Goal: Task Accomplishment & Management: Use online tool/utility

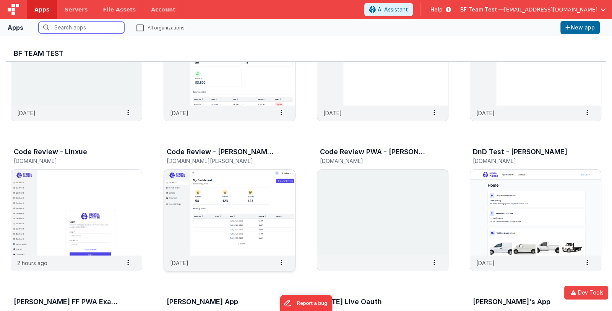
scroll to position [229, 0]
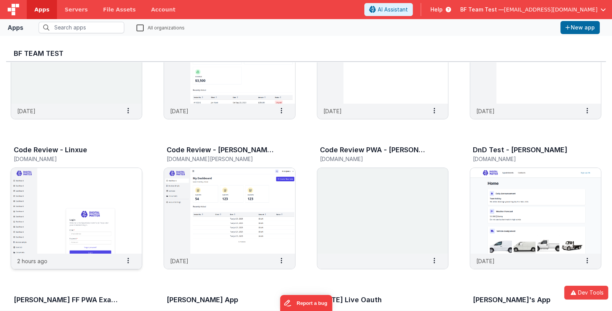
click at [117, 208] on img at bounding box center [76, 211] width 131 height 86
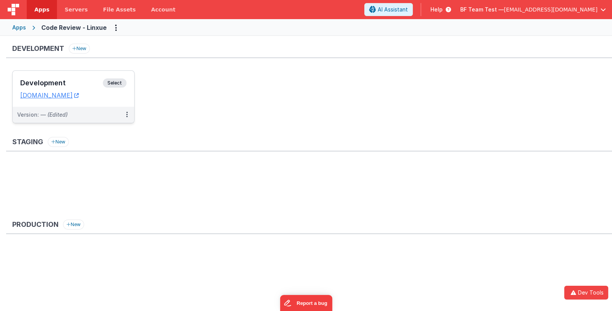
click at [75, 81] on h3 "Development" at bounding box center [61, 83] width 83 height 8
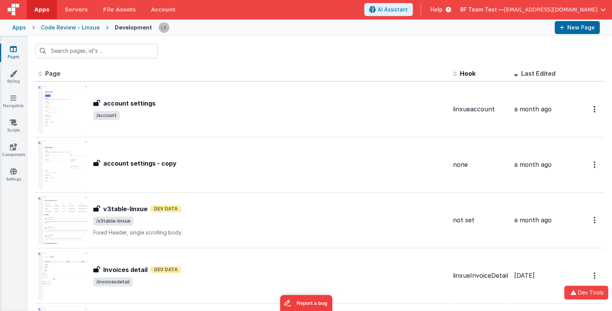
click at [71, 29] on div "Code Review - Linxue" at bounding box center [70, 28] width 59 height 8
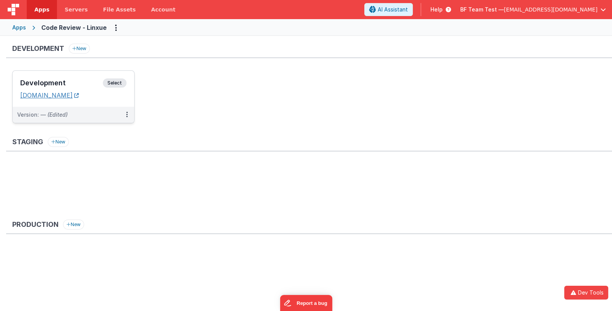
click at [79, 97] on link "[DOMAIN_NAME]" at bounding box center [49, 95] width 58 height 8
click at [64, 84] on h3 "Development" at bounding box center [61, 83] width 83 height 8
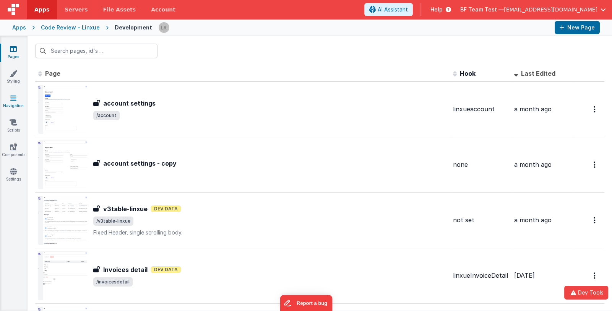
click at [14, 102] on link "Navigation" at bounding box center [14, 101] width 28 height 15
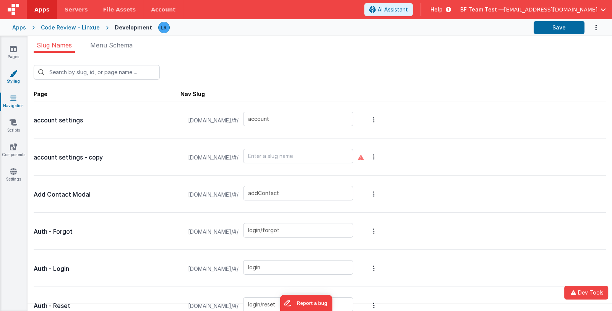
click at [16, 81] on link "Styling" at bounding box center [14, 77] width 28 height 15
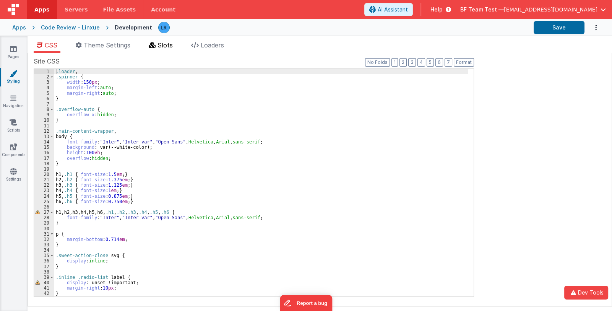
click at [168, 44] on span "Slots" at bounding box center [164, 45] width 15 height 8
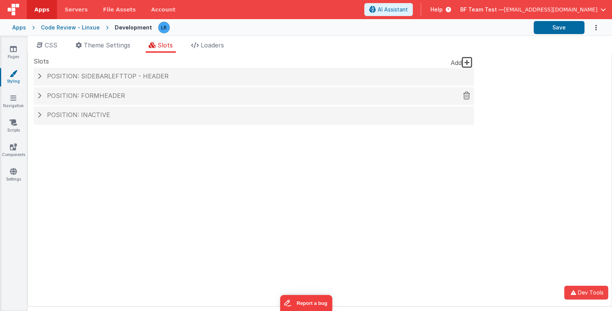
click at [89, 93] on span "Position: formHeader" at bounding box center [86, 96] width 78 height 8
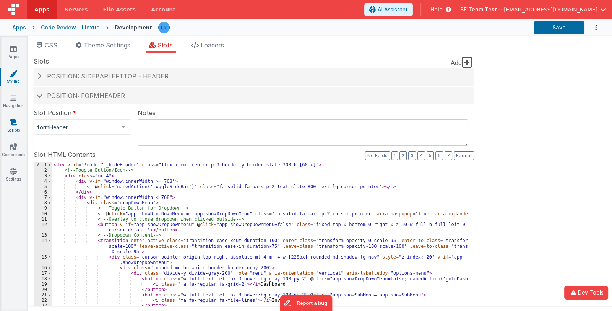
click at [17, 125] on icon at bounding box center [14, 122] width 8 height 8
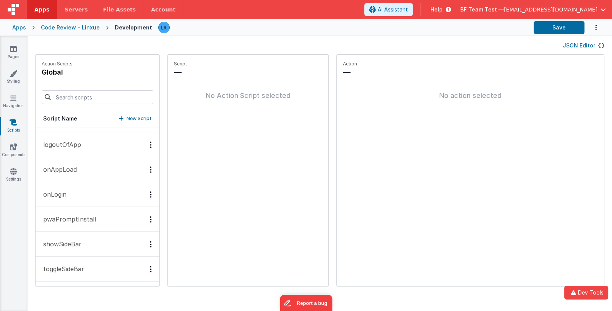
click at [81, 247] on button "showSideBar" at bounding box center [98, 244] width 124 height 25
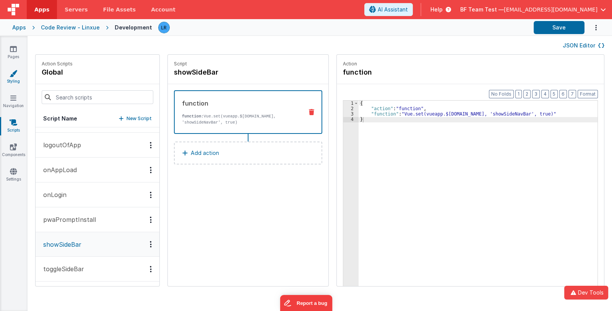
click at [13, 81] on link "Styling" at bounding box center [14, 77] width 28 height 15
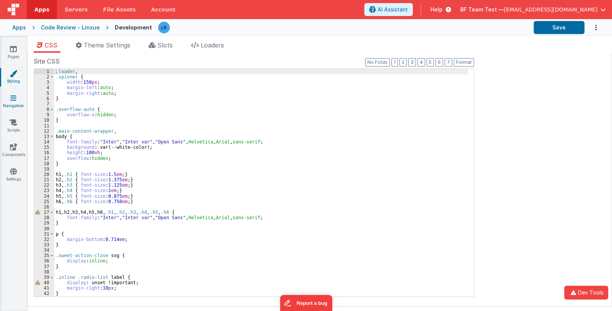
click at [13, 103] on link "Navigation" at bounding box center [14, 101] width 28 height 15
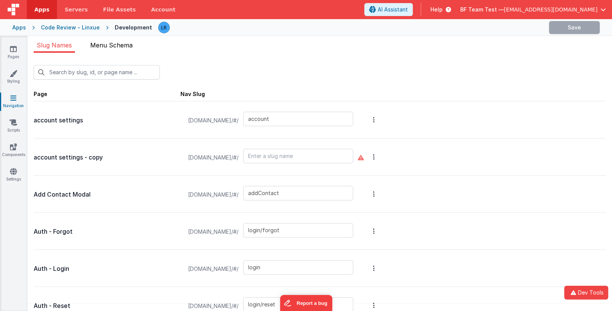
click at [107, 45] on span "Menu Schema" at bounding box center [111, 45] width 42 height 8
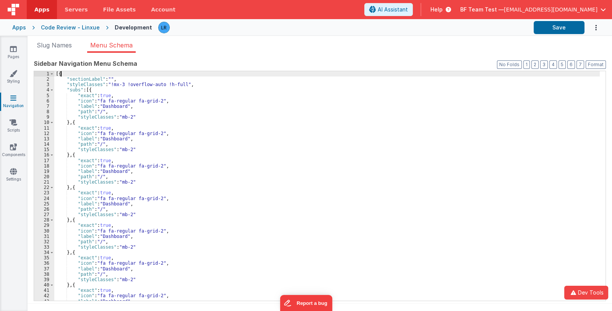
click at [66, 75] on div "[{ "sectionLabel" : "" , "styleClasses" : "!mx-3 !overflow-auto !h-full" , "sub…" at bounding box center [326, 191] width 545 height 240
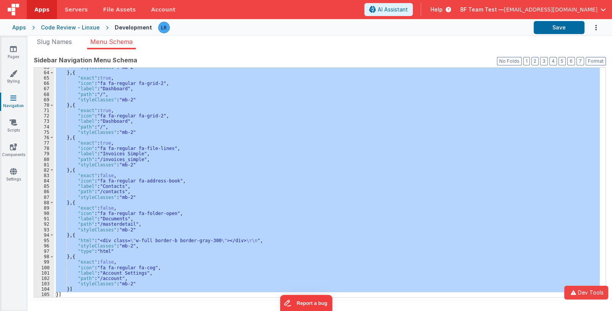
scroll to position [6, 0]
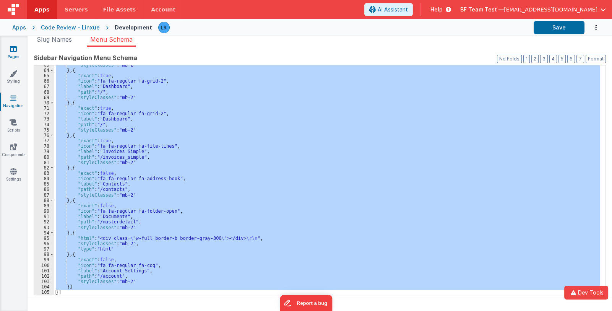
click at [17, 52] on link "Pages" at bounding box center [14, 52] width 28 height 15
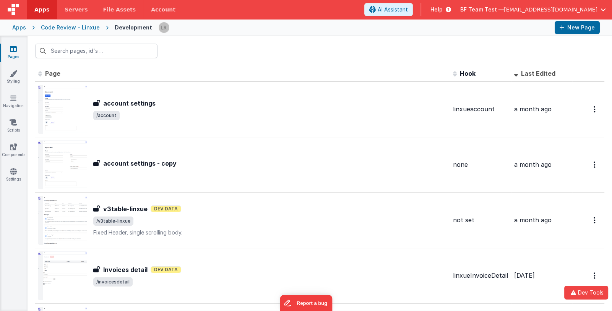
click at [15, 50] on icon at bounding box center [13, 49] width 7 height 8
click at [20, 28] on div "Apps" at bounding box center [19, 28] width 14 height 8
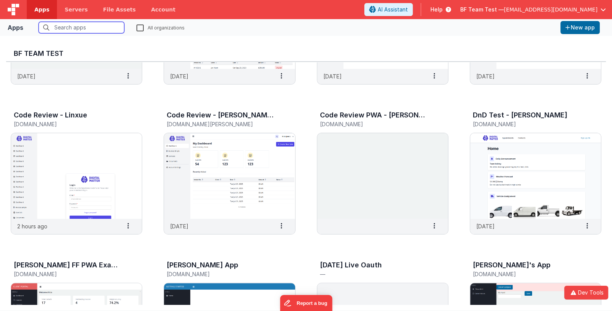
scroll to position [267, 0]
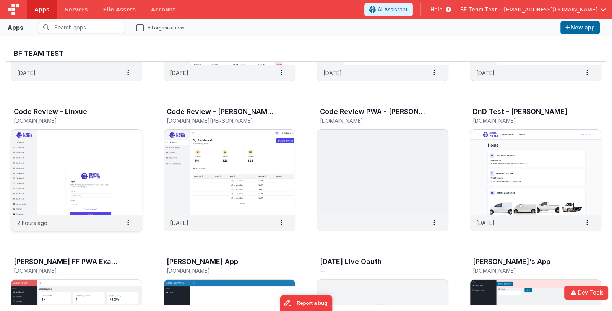
click at [113, 154] on img at bounding box center [76, 173] width 131 height 86
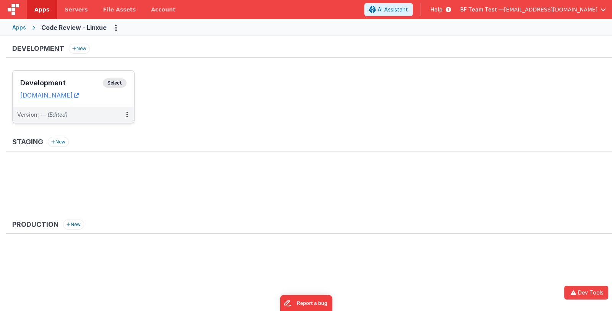
click at [72, 76] on div "Development Select URLs [DOMAIN_NAME]" at bounding box center [74, 89] width 122 height 36
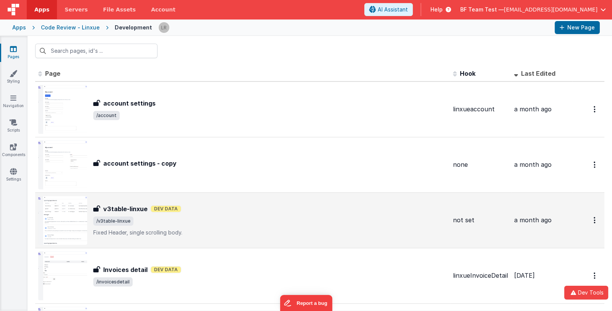
click at [255, 218] on span "/v3table-linxue" at bounding box center [269, 220] width 353 height 9
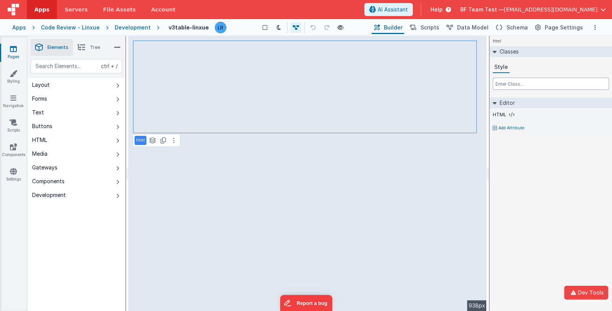
click at [501, 83] on input "text" at bounding box center [551, 84] width 116 height 12
type input "dark"
click at [520, 81] on input "text" at bounding box center [551, 84] width 116 height 12
paste input "dark:bg-gray-800"
type input "dark:bg-gray-800"
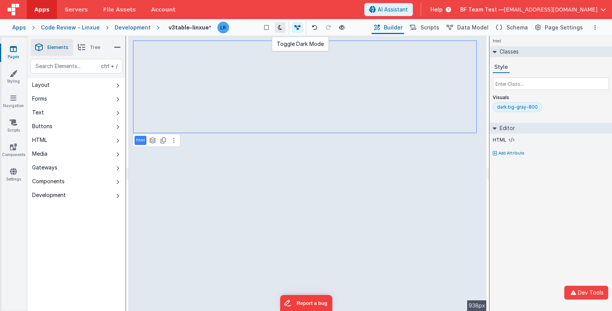
click at [278, 28] on icon at bounding box center [280, 27] width 4 height 5
click at [277, 26] on button at bounding box center [280, 27] width 11 height 11
click at [297, 26] on icon at bounding box center [297, 27] width 6 height 5
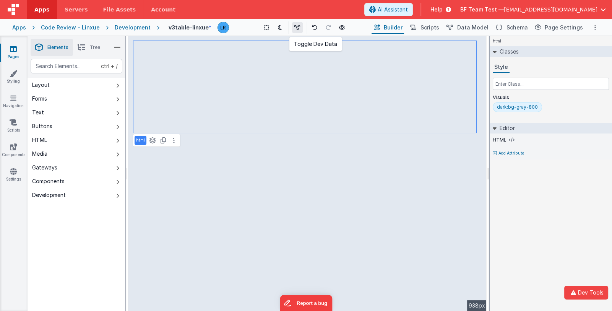
click at [297, 26] on icon at bounding box center [297, 27] width 6 height 5
click at [264, 25] on icon at bounding box center [266, 27] width 5 height 5
click at [265, 25] on icon at bounding box center [266, 27] width 5 height 5
click at [244, 29] on div "Show Group Outlines Toggle Dark Mode Toggle Dev Data Preview Page ctrl + b" at bounding box center [302, 27] width 135 height 12
